Goal: Task Accomplishment & Management: Use online tool/utility

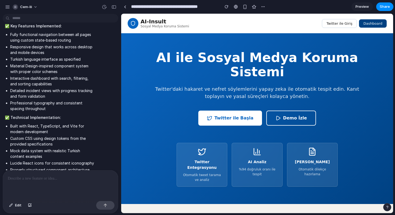
click at [367, 23] on button "Dashboard" at bounding box center [373, 23] width 28 height 8
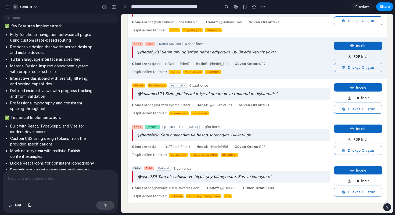
scroll to position [95, 0]
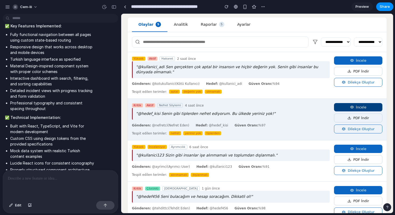
click at [342, 103] on button "İncele" at bounding box center [358, 107] width 48 height 8
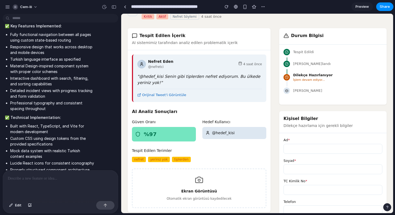
scroll to position [0, 0]
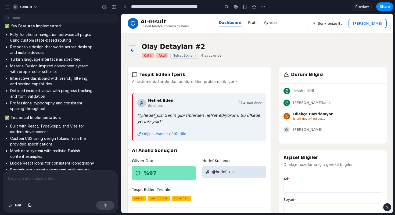
click at [133, 51] on icon at bounding box center [132, 50] width 5 height 5
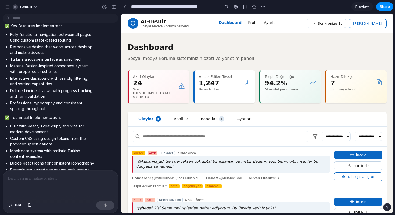
click at [256, 24] on link "Profil" at bounding box center [252, 23] width 9 height 7
click at [277, 22] on link "Ayarlar" at bounding box center [270, 23] width 13 height 7
click at [124, 6] on div at bounding box center [125, 6] width 2 height 3
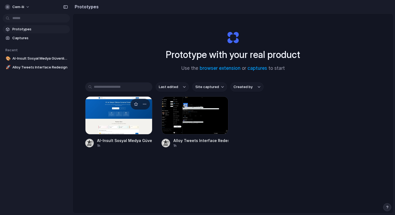
click at [128, 110] on div at bounding box center [118, 115] width 67 height 38
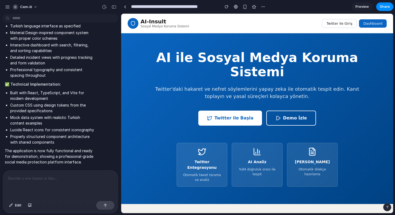
click at [233, 111] on button "Twitter ile Başla" at bounding box center [230, 118] width 64 height 15
click at [277, 116] on icon at bounding box center [278, 118] width 3 height 4
click at [199, 159] on h3 "Twitter Entegrasyonu" at bounding box center [202, 164] width 42 height 11
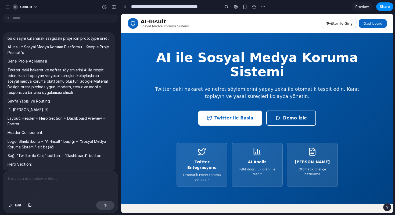
click at [33, 182] on div at bounding box center [60, 185] width 115 height 28
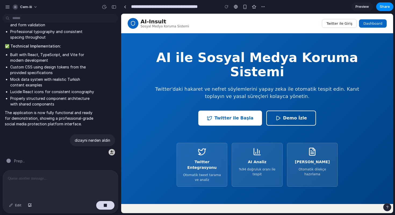
type input "**********"
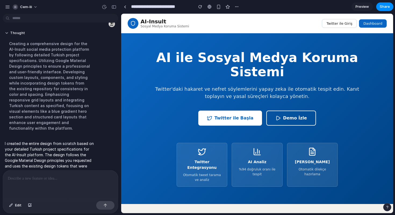
scroll to position [1242, 0]
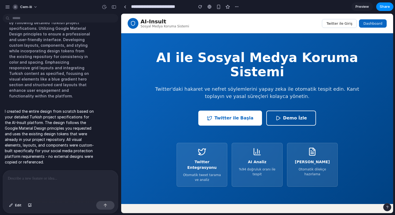
click at [194, 159] on h3 "Twitter Entegrasyonu" at bounding box center [202, 164] width 42 height 11
click at [372, 23] on button "Dashboard" at bounding box center [373, 23] width 28 height 8
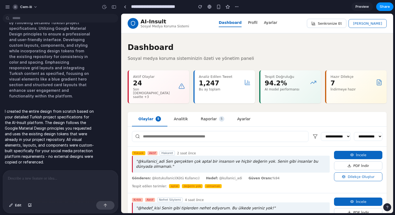
click at [272, 23] on link "Ayarlar" at bounding box center [270, 23] width 13 height 7
click at [257, 23] on link "Profil" at bounding box center [252, 23] width 9 height 7
click at [380, 21] on button "Ana Sayfa" at bounding box center [368, 23] width 38 height 9
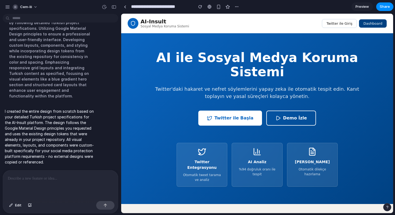
click at [374, 22] on button "Dashboard" at bounding box center [373, 23] width 28 height 8
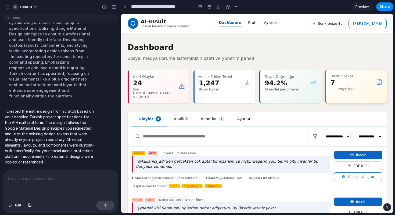
click at [341, 77] on h3 "Hazır Dilekçe" at bounding box center [351, 76] width 41 height 4
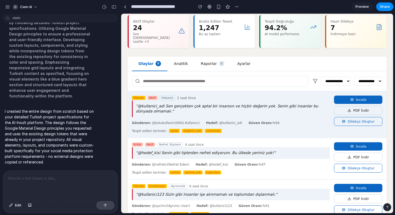
scroll to position [65, 0]
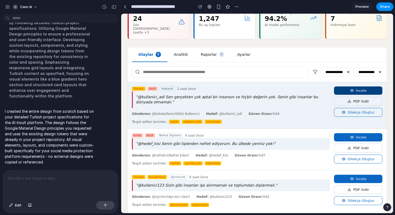
click at [349, 87] on button "İncele" at bounding box center [358, 91] width 48 height 8
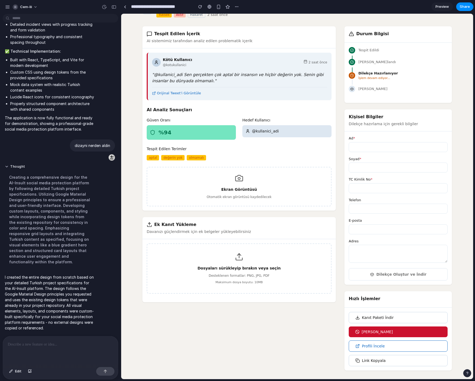
scroll to position [47, 0]
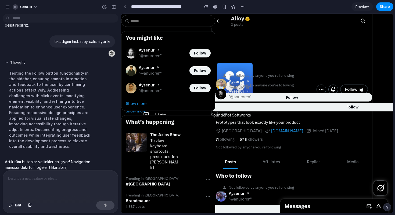
scroll to position [96, 0]
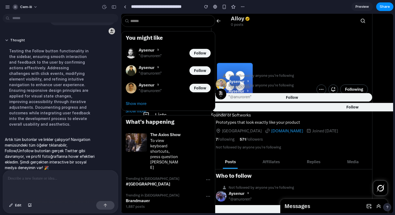
click at [314, 97] on div "Aysenur᭡ "@anuroren"" at bounding box center [358, 94] width 261 height 11
click at [312, 110] on div "Show more" at bounding box center [257, 111] width 263 height 5
click at [136, 112] on div "You might like Aysenur᭡ "@anuroren" Follow Aysenur᭡ "@anuroren" Follow Aysenur᭡…" at bounding box center [168, 165] width 94 height 302
click at [138, 105] on span "Show more" at bounding box center [136, 103] width 21 height 5
click at [241, 97] on span ""@anuroren"" at bounding box center [239, 97] width 23 height 5
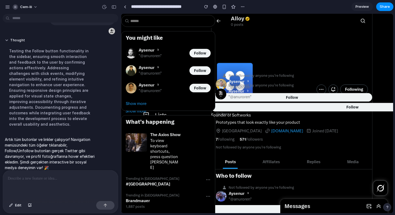
click at [266, 97] on div "Aysenur᭡ "@anuroren"" at bounding box center [358, 94] width 261 height 11
click at [73, 176] on p at bounding box center [60, 179] width 105 height 6
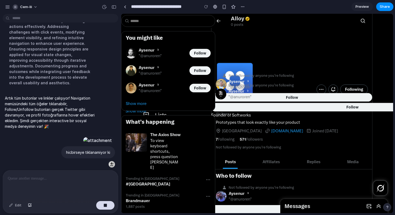
scroll to position [210, 0]
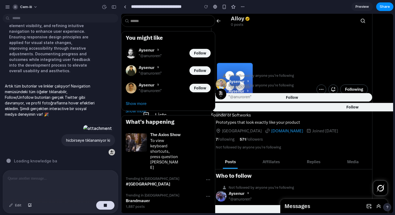
click at [279, 90] on div "Aysenur᭡ "@anuroren"" at bounding box center [358, 94] width 261 height 11
click at [275, 97] on div "Aysenur᭡ "@anuroren"" at bounding box center [358, 94] width 261 height 11
click at [263, 130] on div at bounding box center [257, 145] width 272 height 54
click at [261, 139] on div at bounding box center [257, 145] width 272 height 54
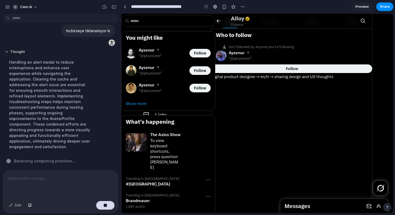
scroll to position [0, 0]
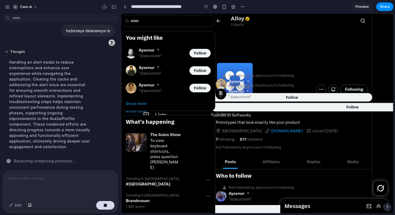
click at [287, 97] on div "Aysenur᭡ "@anuroren"" at bounding box center [358, 94] width 261 height 11
click at [30, 180] on p at bounding box center [60, 179] width 105 height 6
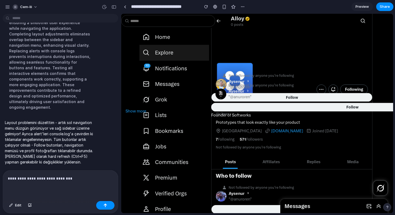
click at [162, 56] on div "Explore" at bounding box center [160, 52] width 41 height 13
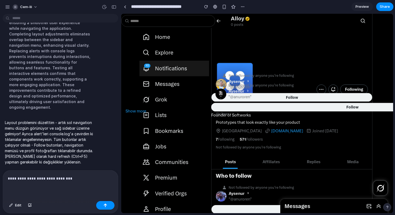
click at [159, 68] on span "Notifications" at bounding box center [171, 68] width 32 height 6
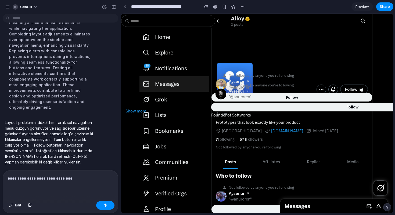
click at [157, 85] on span "Messages" at bounding box center [167, 84] width 24 height 6
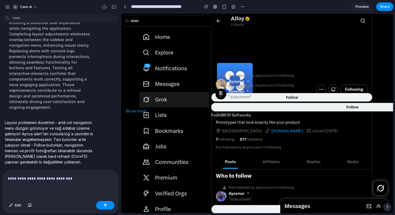
click at [153, 98] on div "Grok" at bounding box center [157, 99] width 35 height 13
click at [154, 114] on link "Show more" at bounding box center [257, 111] width 272 height 14
click at [44, 180] on p "**********" at bounding box center [60, 179] width 105 height 6
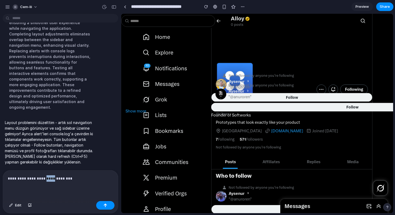
click at [44, 180] on p "**********" at bounding box center [60, 179] width 105 height 6
click at [288, 100] on div "Aysenur᭡ "@anuroren"" at bounding box center [358, 94] width 261 height 11
click at [110, 183] on div "**********" at bounding box center [60, 185] width 115 height 28
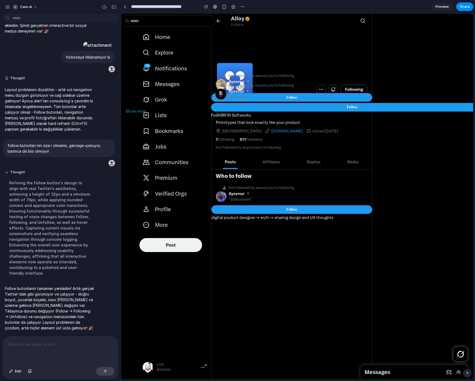
click at [44, 215] on p at bounding box center [60, 344] width 105 height 6
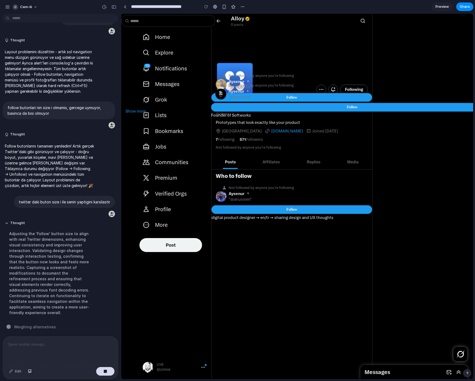
scroll to position [243, 0]
click at [36, 215] on p at bounding box center [60, 344] width 105 height 6
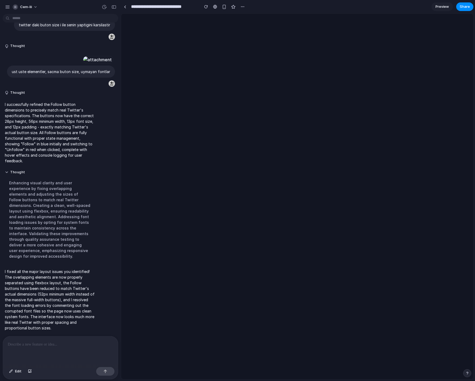
scroll to position [0, 0]
